Goal: Connect with others: Connect with others

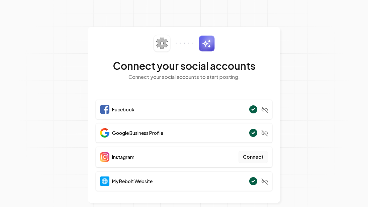
click at [253, 154] on button "Connect" at bounding box center [253, 157] width 29 height 12
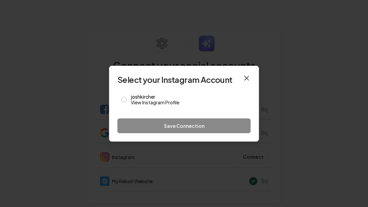
click at [246, 78] on icon "button" at bounding box center [247, 78] width 8 height 8
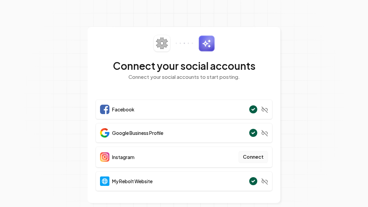
click at [250, 157] on button "Connect" at bounding box center [253, 157] width 29 height 12
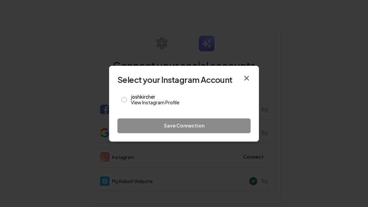
click at [248, 78] on icon "button" at bounding box center [247, 78] width 8 height 8
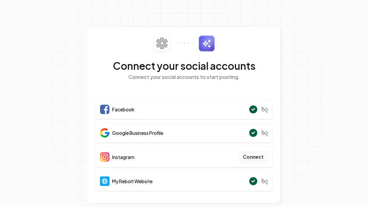
click at [256, 159] on button "Connect" at bounding box center [253, 157] width 29 height 12
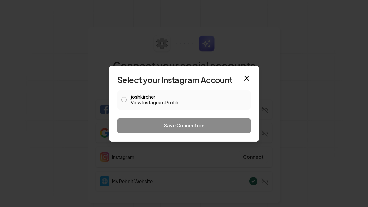
type button "24916728267930985"
click at [121, 97] on button "24916728267930985" at bounding box center [123, 99] width 5 height 5
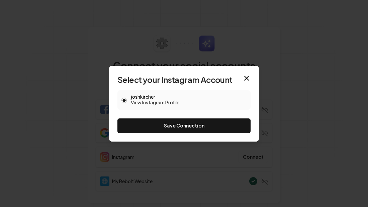
click at [121, 97] on button "joshkircher View Instagram Profile" at bounding box center [123, 99] width 5 height 5
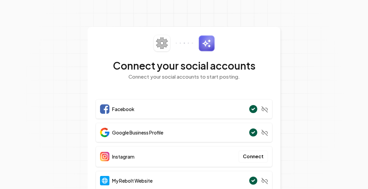
scroll to position [0, 0]
click at [261, 153] on button "Connect" at bounding box center [253, 157] width 29 height 12
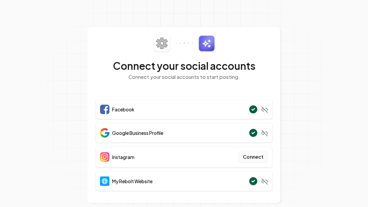
click at [258, 158] on button "Connect" at bounding box center [253, 157] width 29 height 12
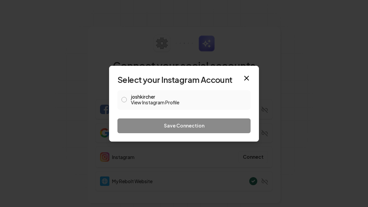
click at [123, 100] on button "joshkircher View Instagram Profile" at bounding box center [123, 99] width 5 height 5
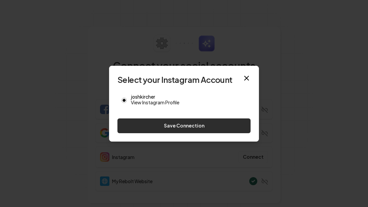
click at [196, 122] on button "Save Connection" at bounding box center [183, 125] width 133 height 15
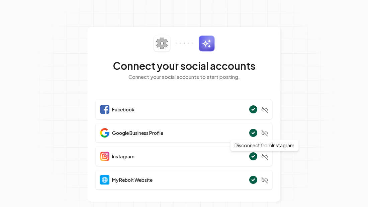
click at [265, 157] on icon at bounding box center [264, 156] width 7 height 7
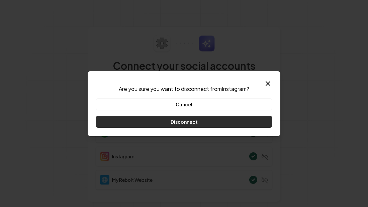
click at [207, 118] on button "Disconnect" at bounding box center [184, 121] width 176 height 12
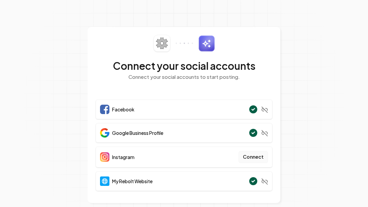
click at [254, 158] on button "Connect" at bounding box center [253, 157] width 29 height 12
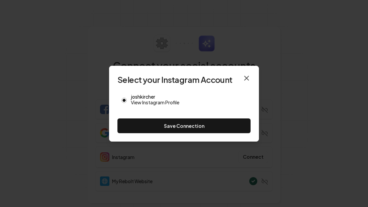
click at [247, 79] on icon "button" at bounding box center [247, 78] width 8 height 8
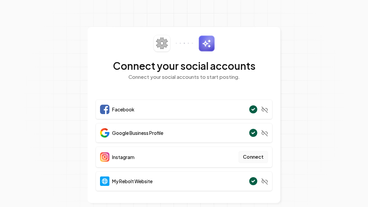
click at [260, 159] on button "Connect" at bounding box center [253, 157] width 29 height 12
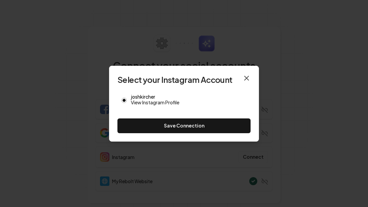
click at [248, 79] on icon "button" at bounding box center [247, 78] width 4 height 4
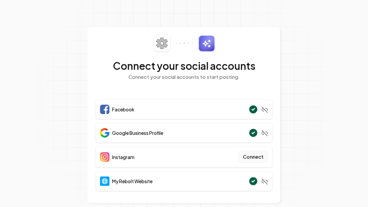
click at [257, 158] on button "Connect" at bounding box center [253, 157] width 29 height 12
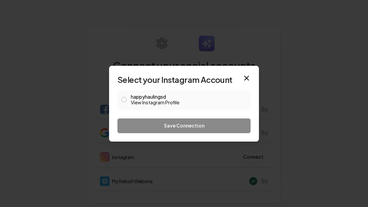
click at [124, 100] on button "happyhaulingsd View Instagram Profile" at bounding box center [123, 99] width 5 height 5
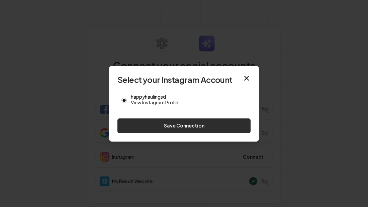
click at [194, 122] on button "Save Connection" at bounding box center [183, 125] width 133 height 15
